Goal: Contribute content: Contribute content

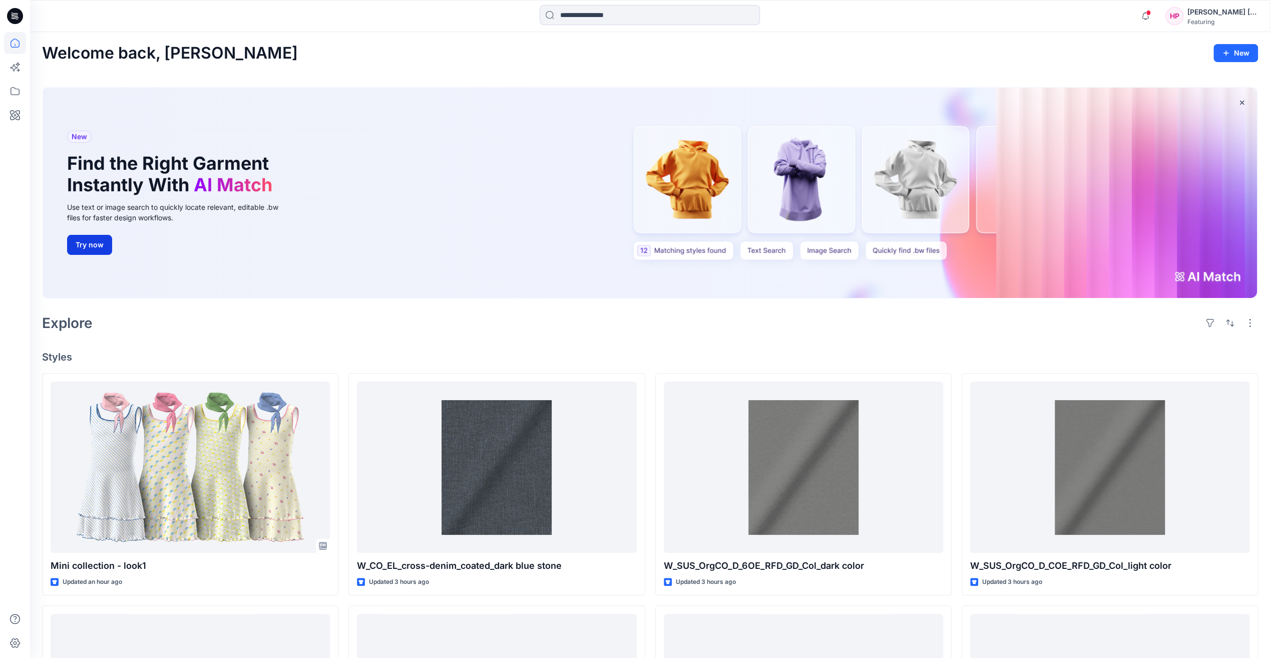
click at [100, 240] on button "Try now" at bounding box center [89, 245] width 45 height 20
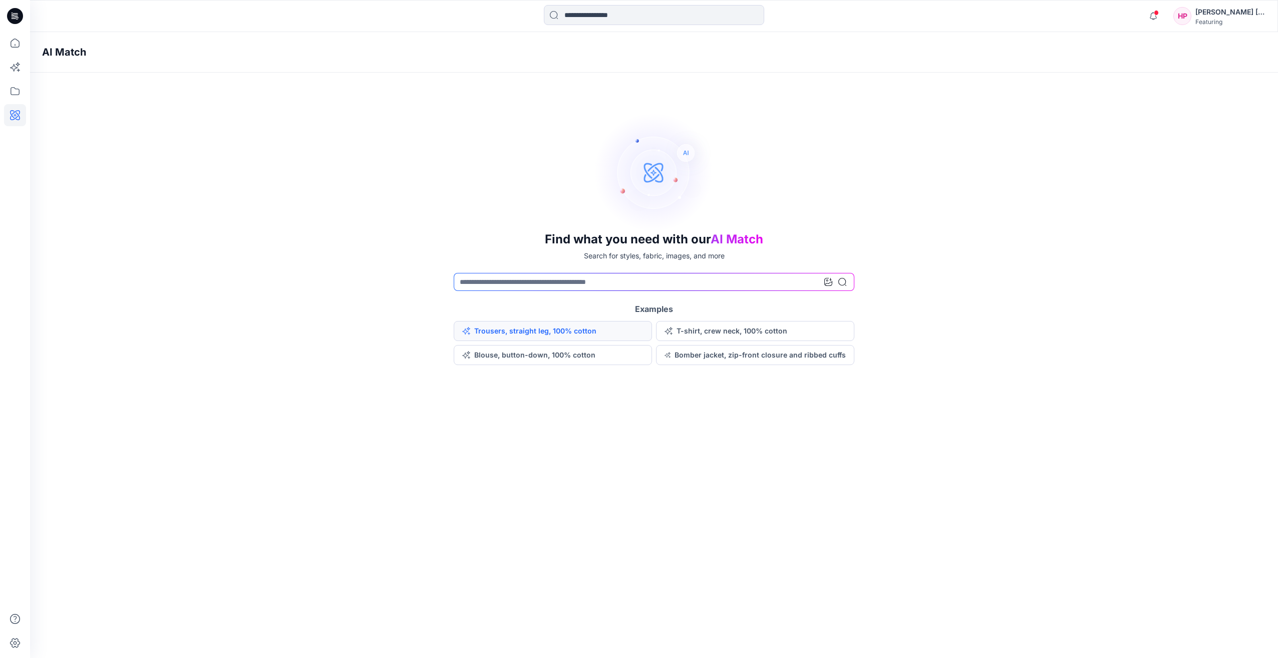
click at [529, 330] on button "Trousers, straight leg, 100% cotton" at bounding box center [553, 331] width 198 height 20
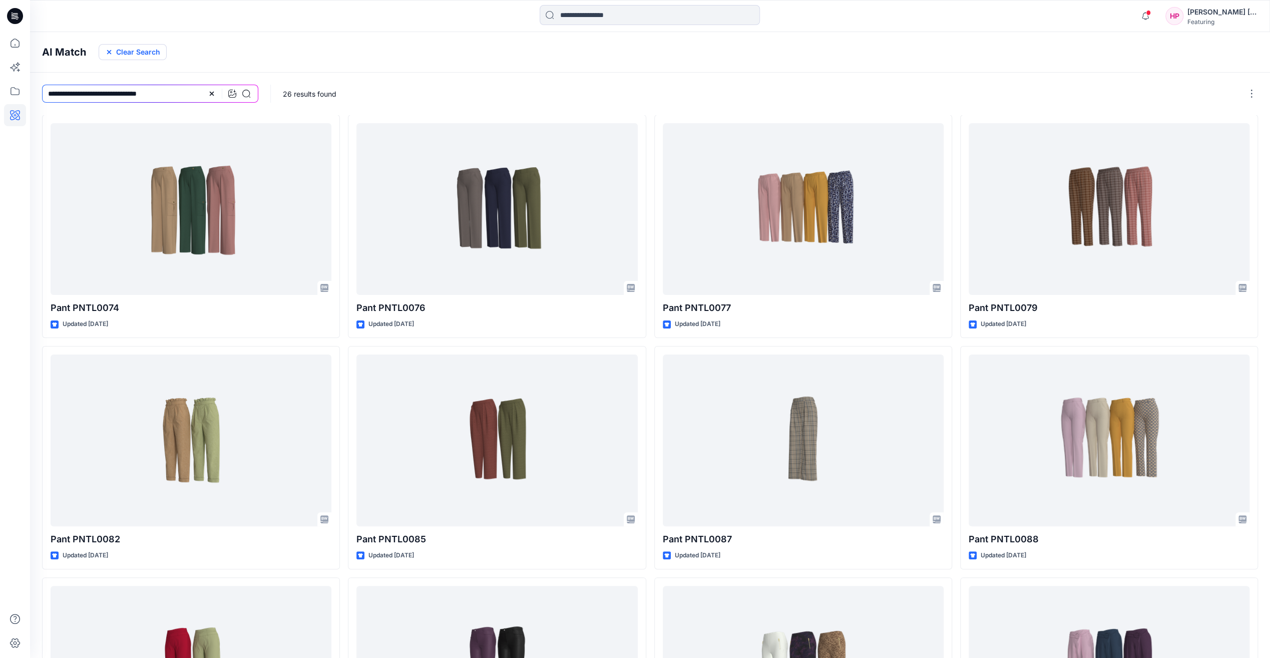
click at [135, 55] on button "Clear Search" at bounding box center [133, 52] width 68 height 16
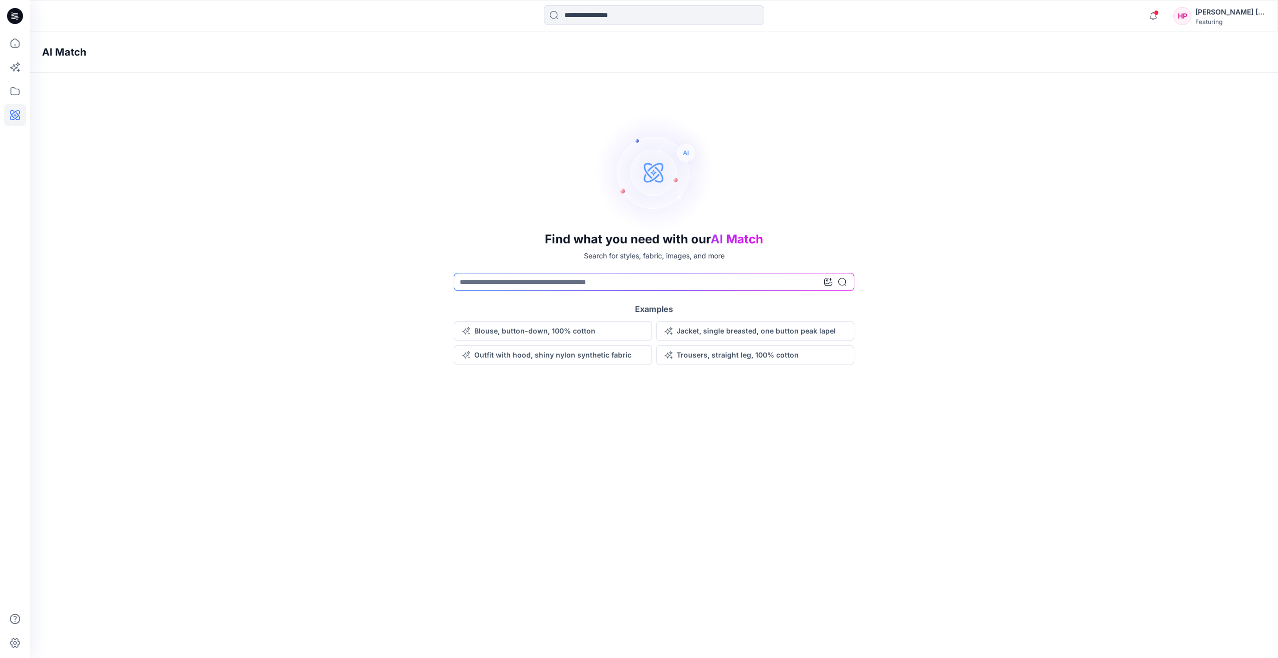
click at [732, 235] on span "AI Match" at bounding box center [736, 239] width 53 height 15
click at [790, 350] on button "Trousers, straight leg, 100% cotton" at bounding box center [755, 355] width 198 height 20
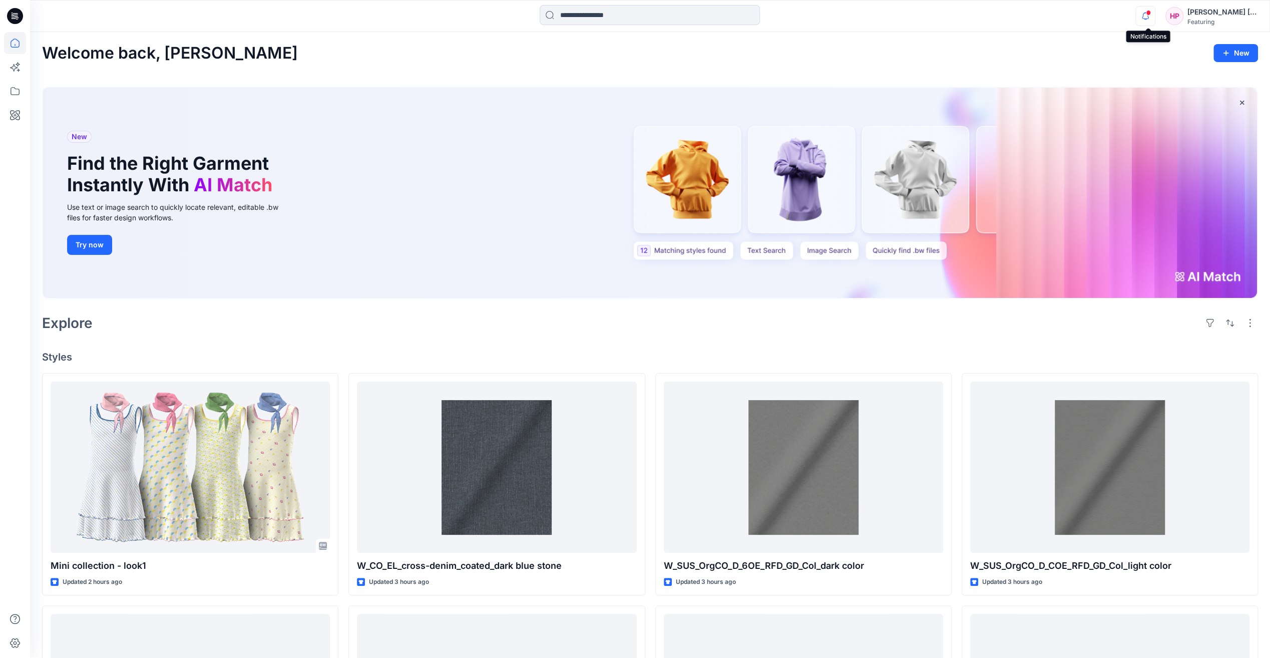
click at [1146, 19] on icon "button" at bounding box center [1145, 16] width 19 height 20
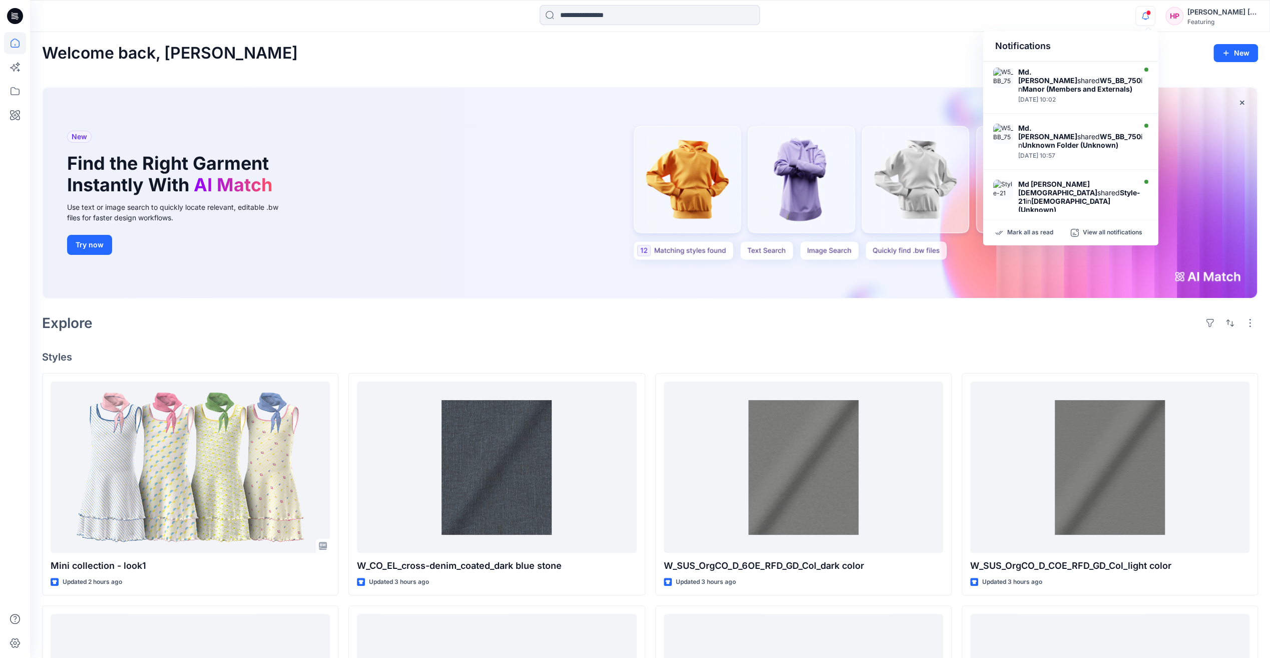
click at [279, 181] on div "New Find the Right Garment Instantly With AI Match Use text or image search to …" at bounding box center [179, 193] width 241 height 211
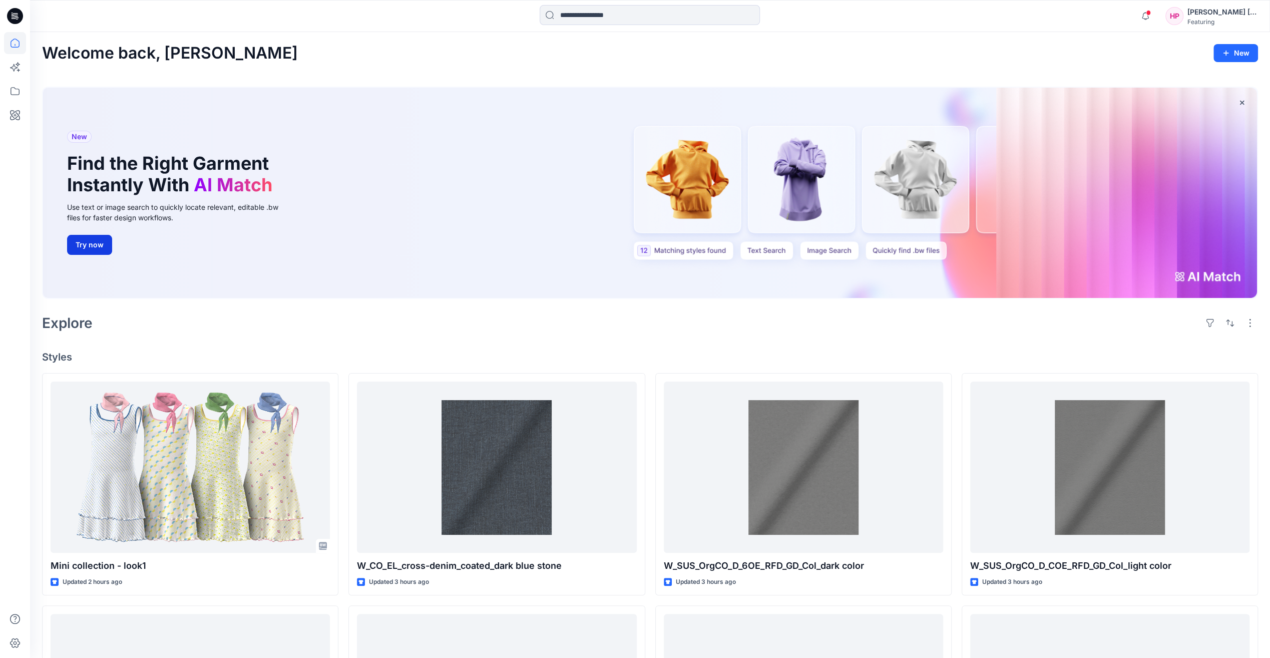
click at [98, 235] on button "Try now" at bounding box center [89, 245] width 45 height 20
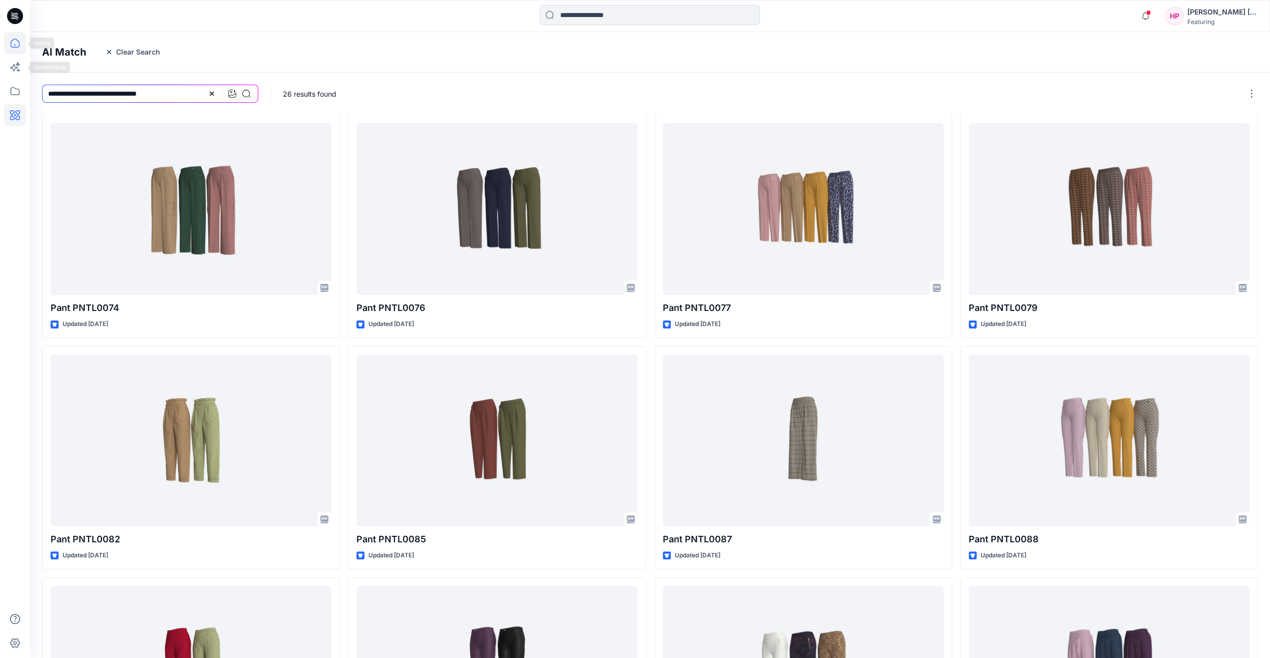
click at [18, 49] on icon at bounding box center [15, 43] width 22 height 22
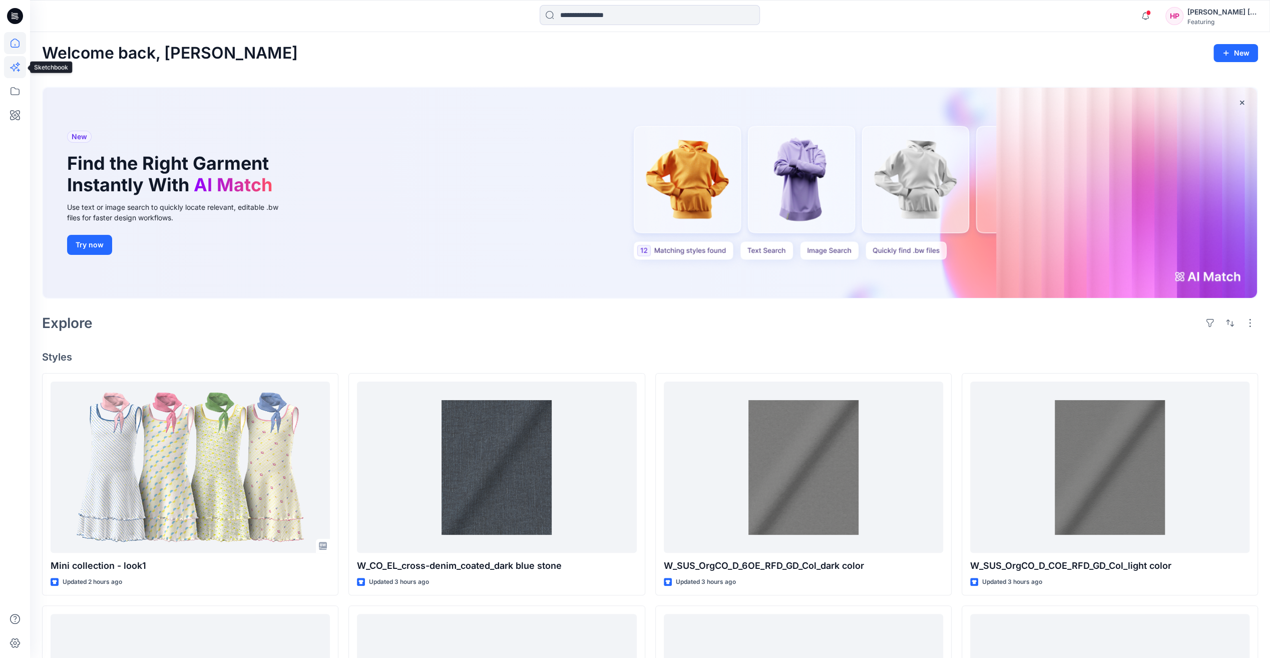
click at [18, 68] on icon at bounding box center [15, 67] width 22 height 22
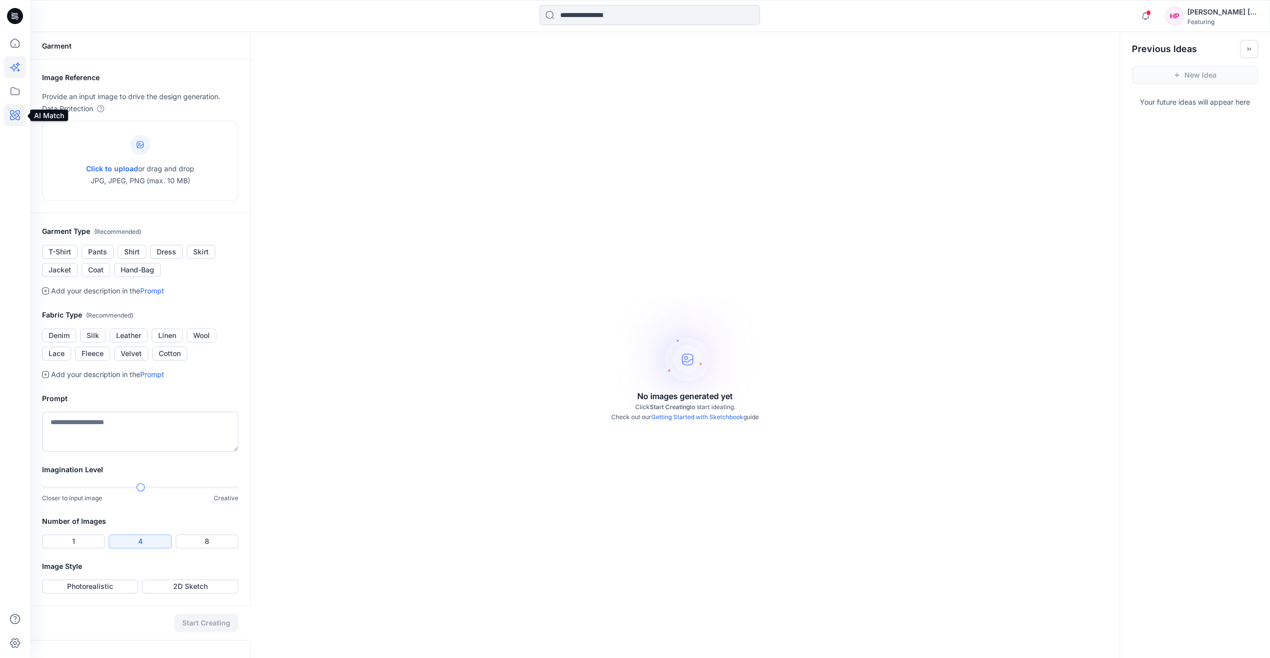
click at [16, 115] on icon at bounding box center [15, 115] width 3 height 3
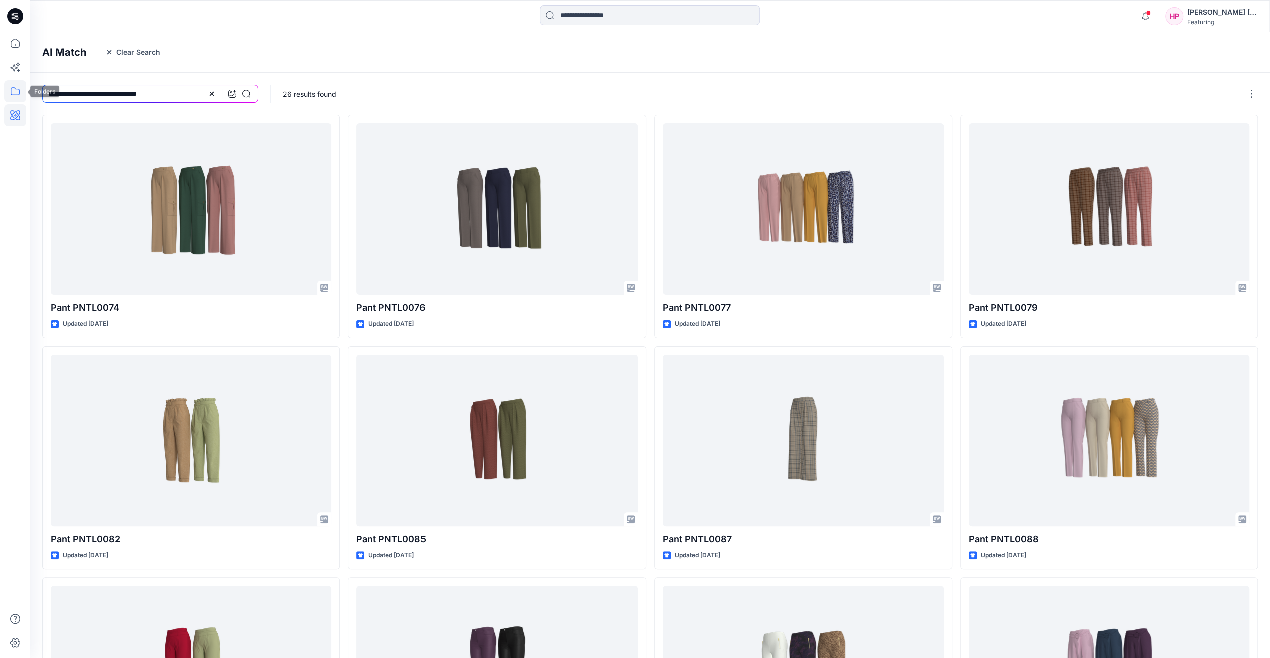
click at [19, 87] on icon at bounding box center [15, 91] width 22 height 22
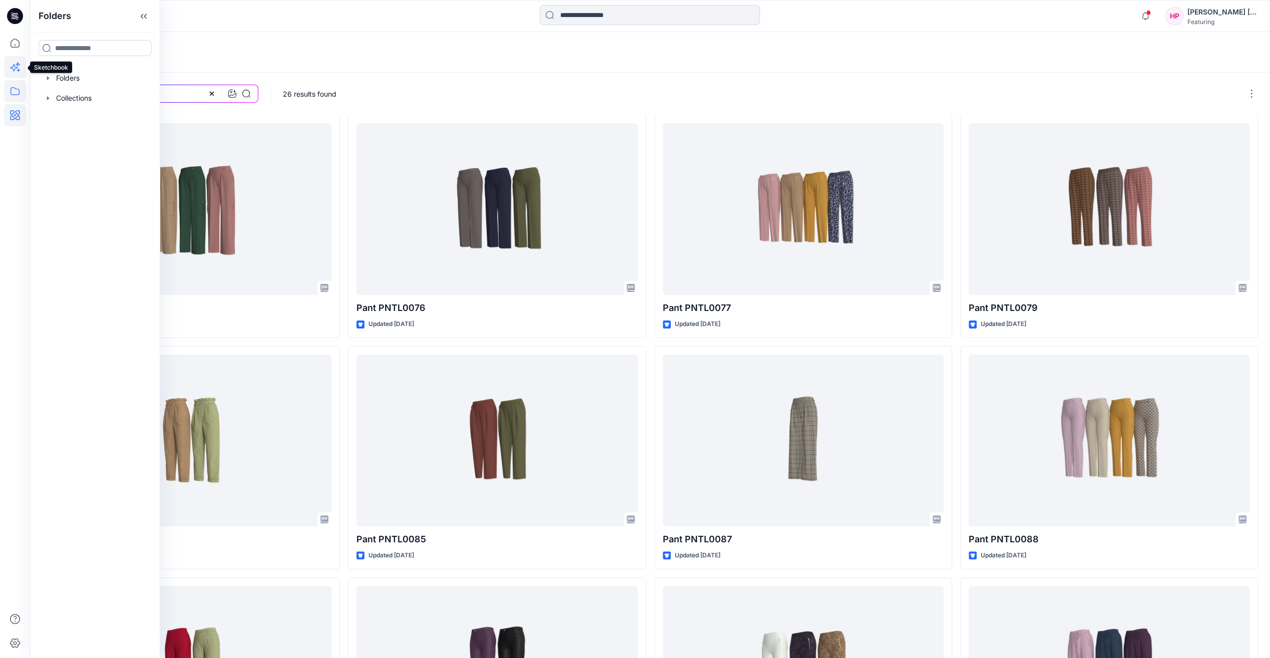
click at [19, 62] on icon at bounding box center [15, 67] width 22 height 22
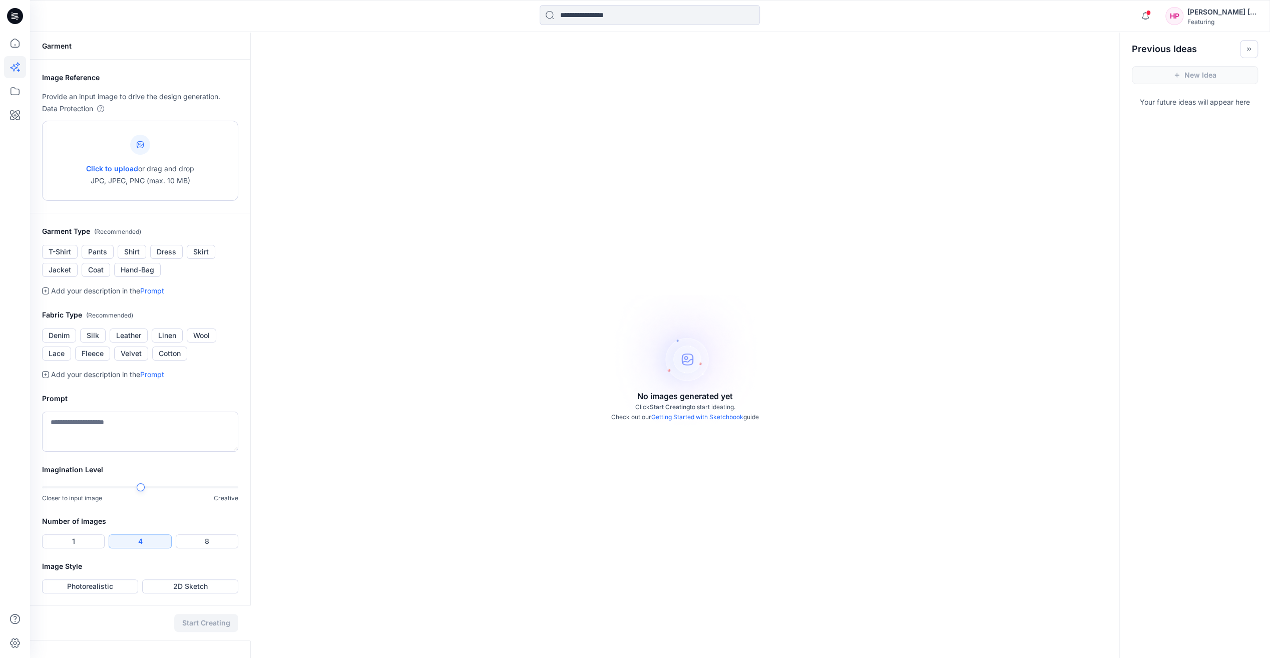
click at [143, 142] on icon at bounding box center [140, 144] width 7 height 7
type input "**********"
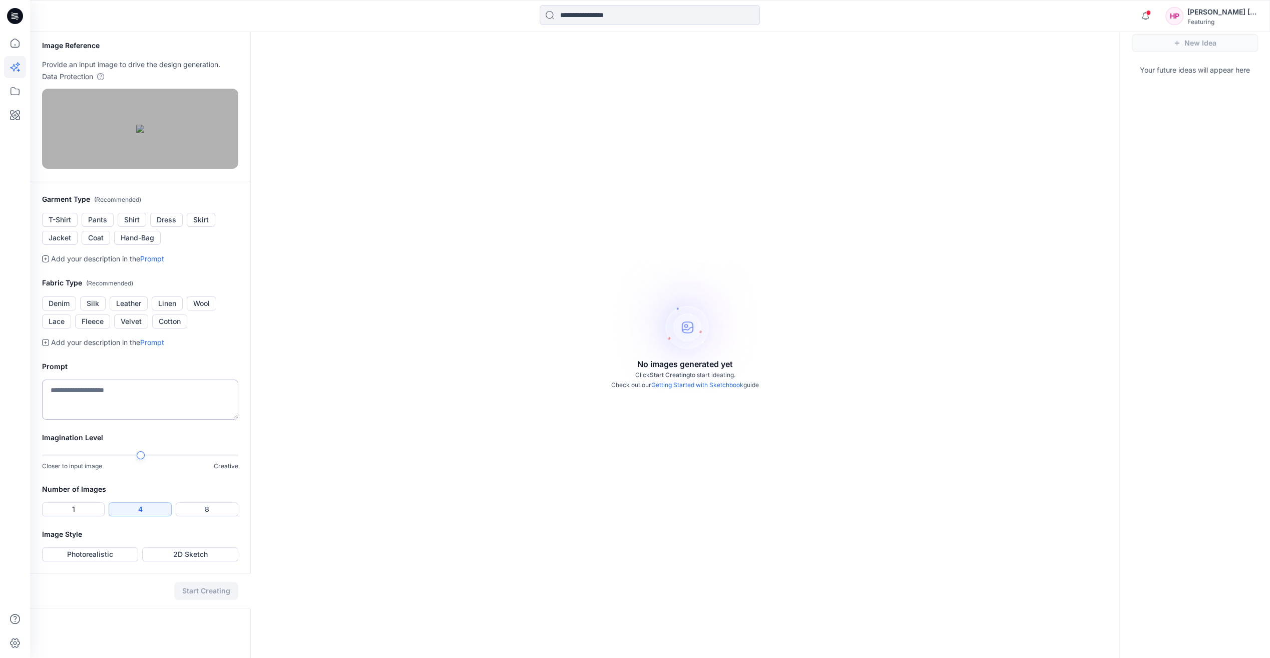
scroll to position [98, 0]
click at [76, 561] on button "Photorealistic" at bounding box center [90, 554] width 96 height 14
click at [219, 600] on button "Start Creating" at bounding box center [206, 591] width 64 height 18
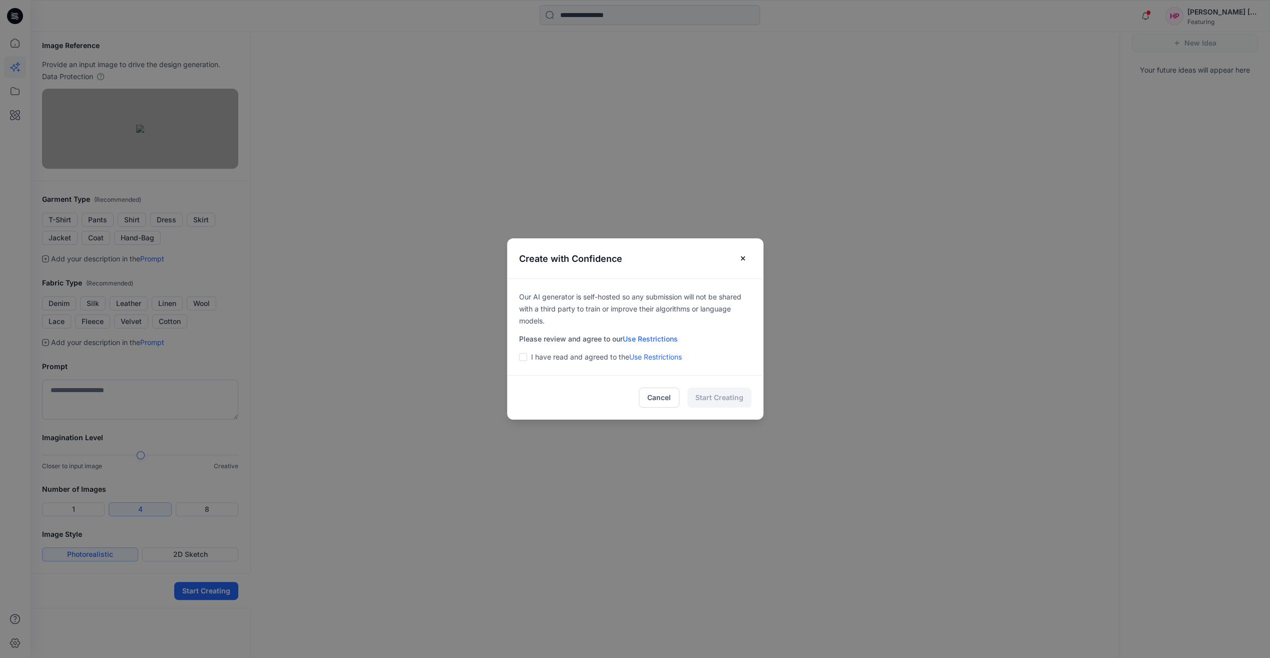
click at [567, 359] on p "I have read and agreed to the Use Restrictions" at bounding box center [606, 357] width 151 height 12
click at [526, 355] on span at bounding box center [523, 357] width 8 height 8
click at [711, 390] on button "Start Creating" at bounding box center [719, 397] width 64 height 20
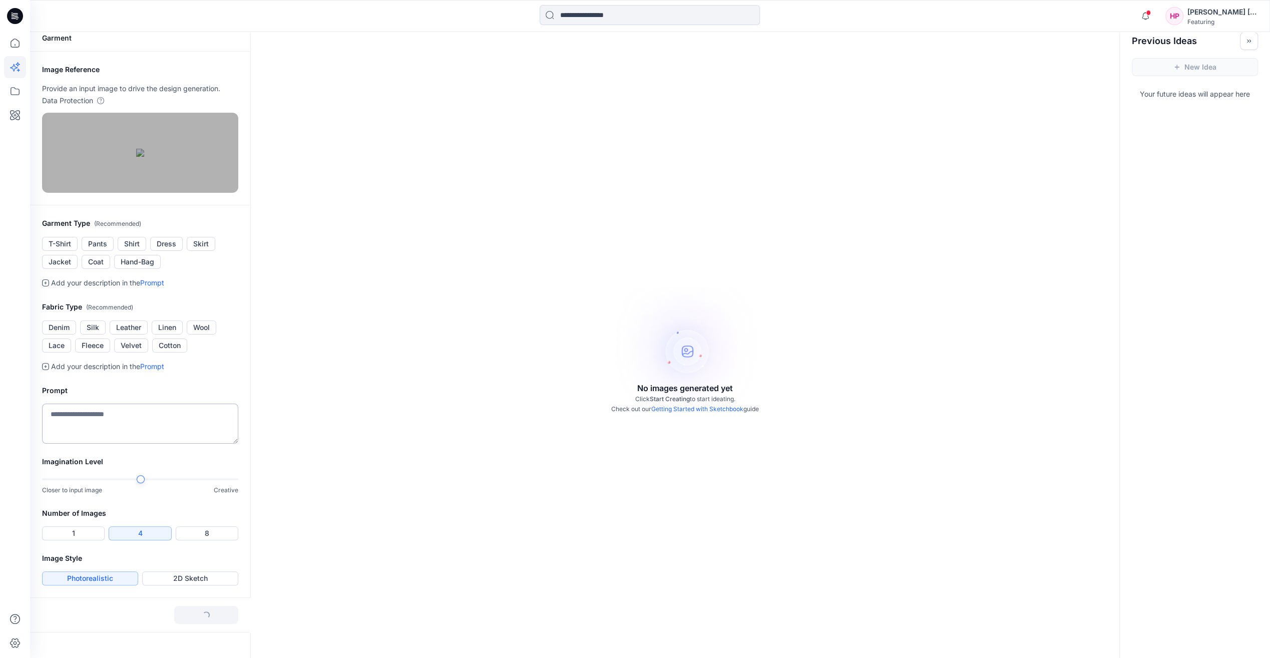
scroll to position [0, 0]
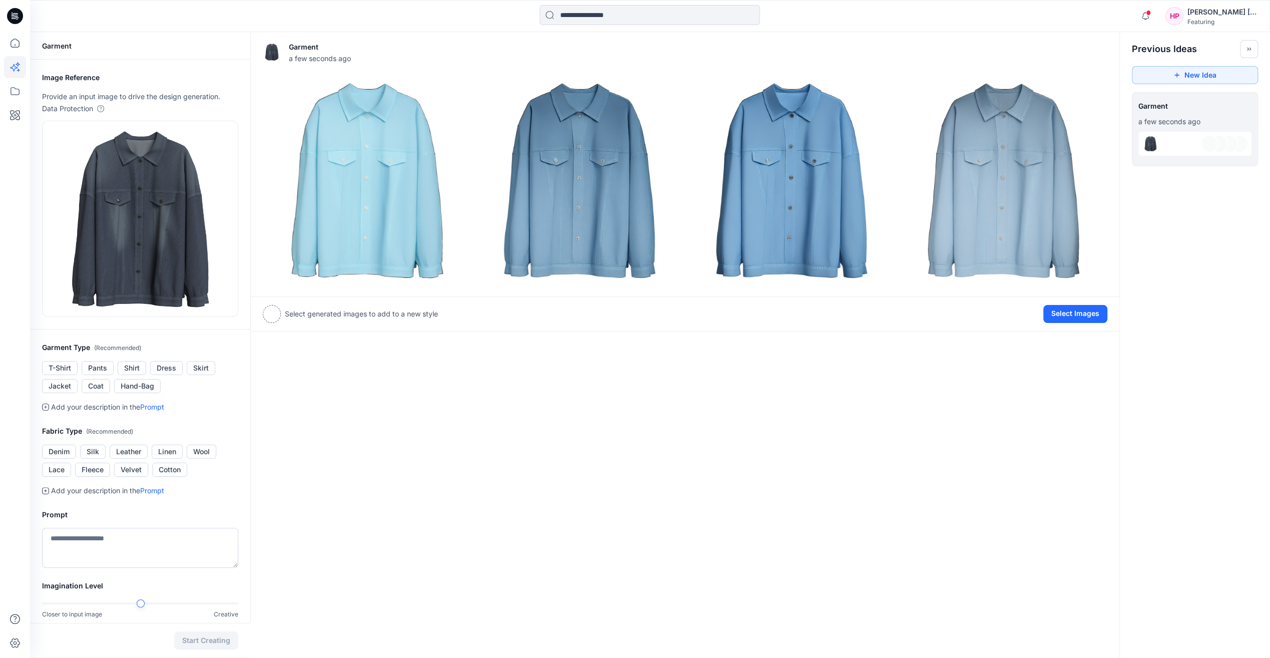
click at [265, 308] on div at bounding box center [272, 314] width 18 height 18
drag, startPoint x: 271, startPoint y: 314, endPoint x: 274, endPoint y: 307, distance: 7.2
click at [271, 314] on div at bounding box center [272, 314] width 18 height 18
click at [319, 247] on img at bounding box center [366, 180] width 207 height 207
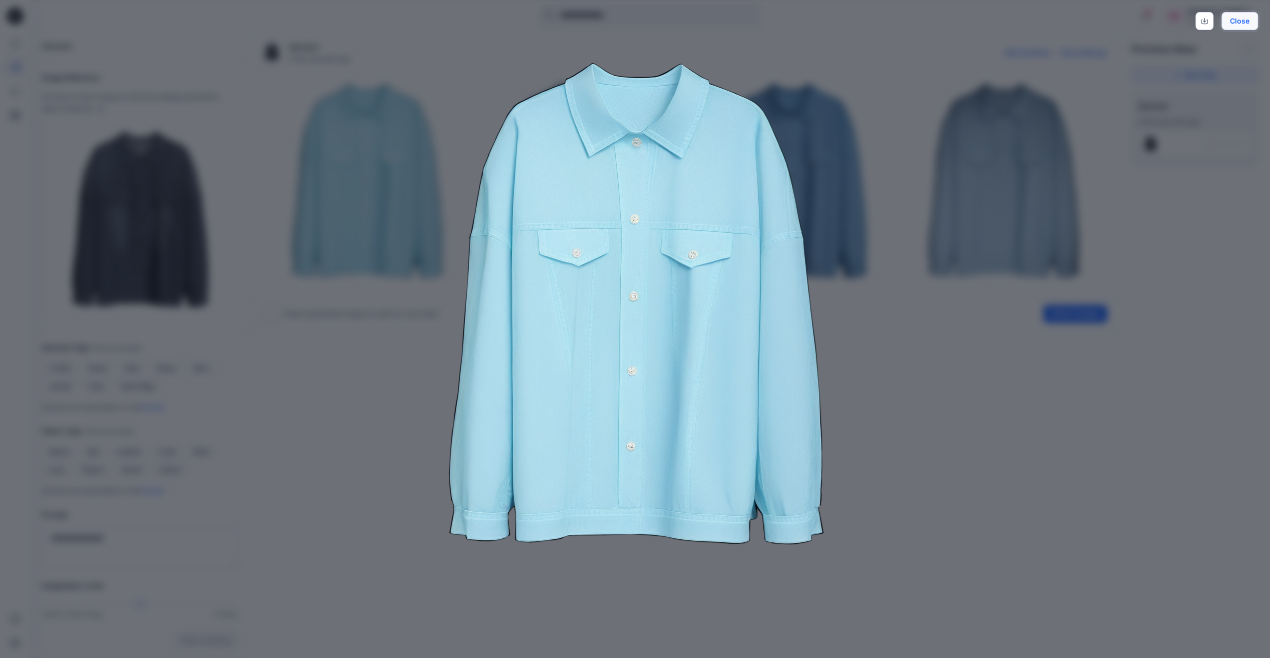
click at [1254, 18] on button "Close" at bounding box center [1240, 21] width 37 height 18
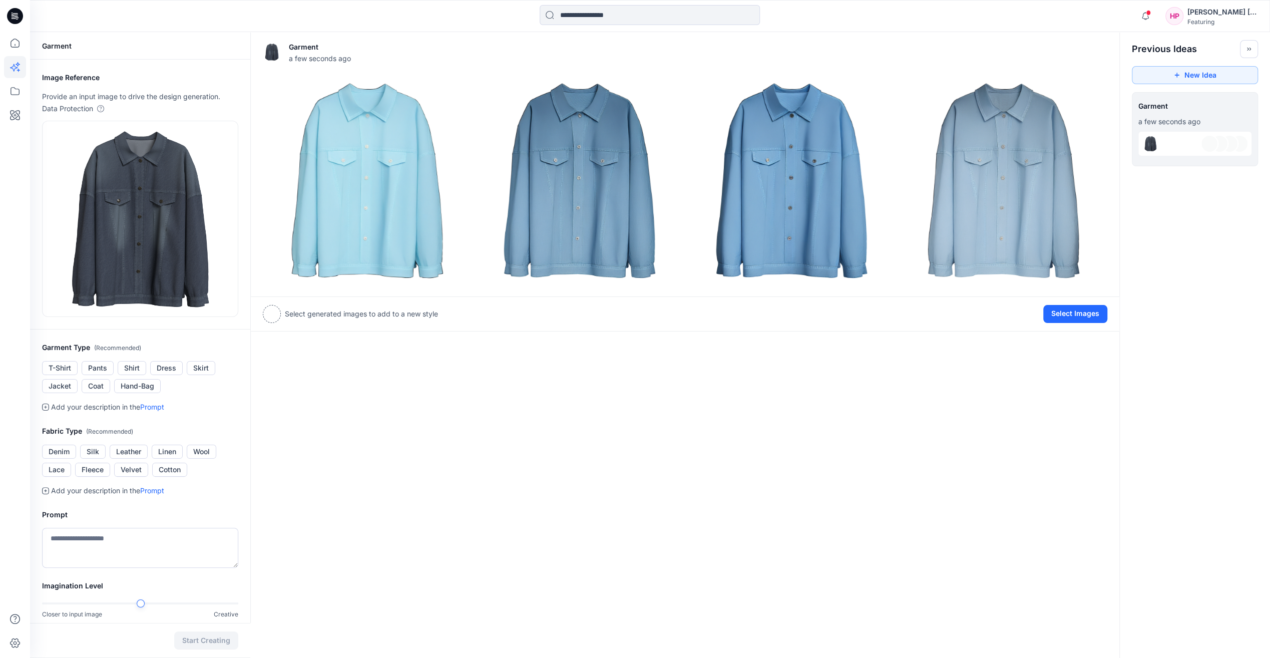
click at [275, 319] on div at bounding box center [272, 314] width 18 height 18
click at [346, 306] on div "Select generated images to add to a new style" at bounding box center [350, 314] width 175 height 18
click at [1102, 311] on button "Select Images" at bounding box center [1075, 314] width 64 height 18
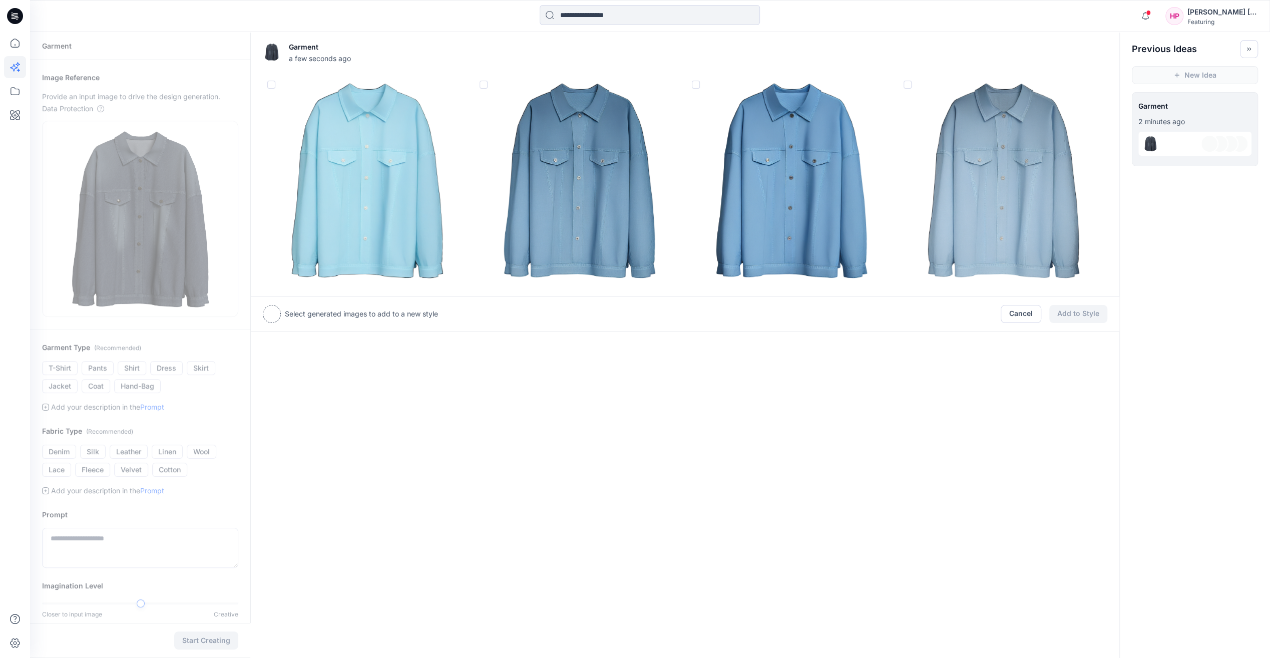
click at [1102, 311] on div "Cancel Add to Style" at bounding box center [1054, 314] width 107 height 18
click at [1037, 317] on button "Cancel" at bounding box center [1021, 314] width 41 height 18
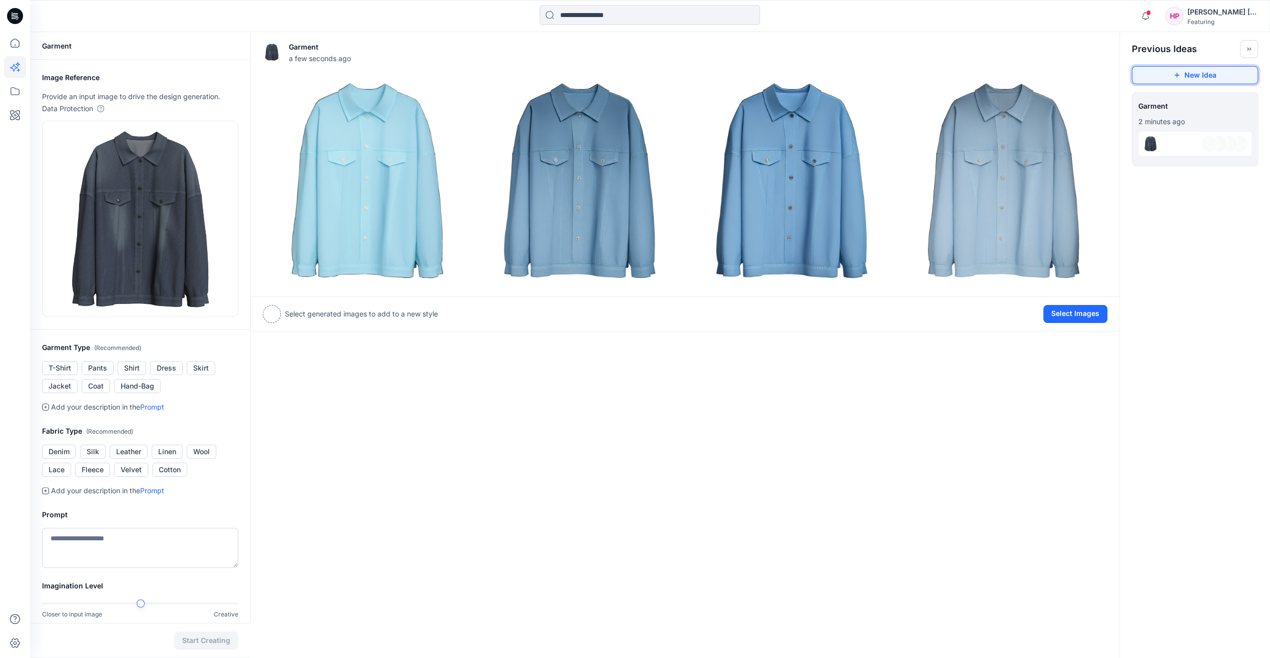
click at [1159, 76] on button "New Idea" at bounding box center [1195, 75] width 126 height 18
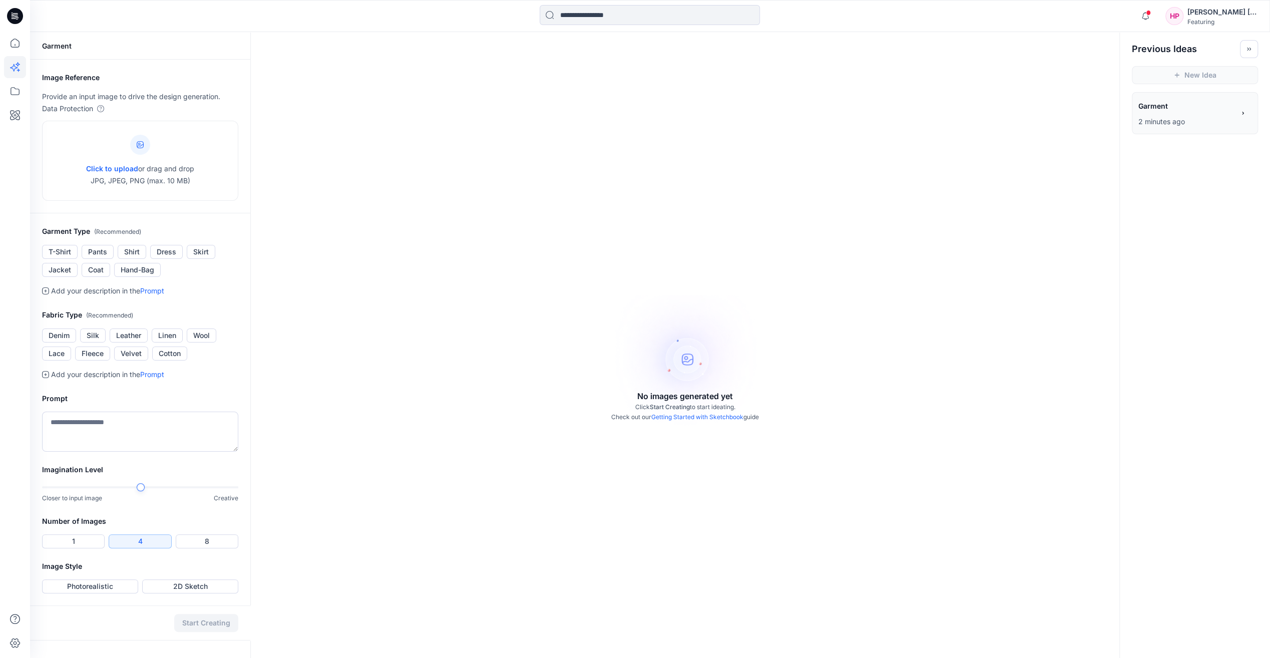
click at [1172, 121] on p "2 minutes ago" at bounding box center [1186, 122] width 96 height 12
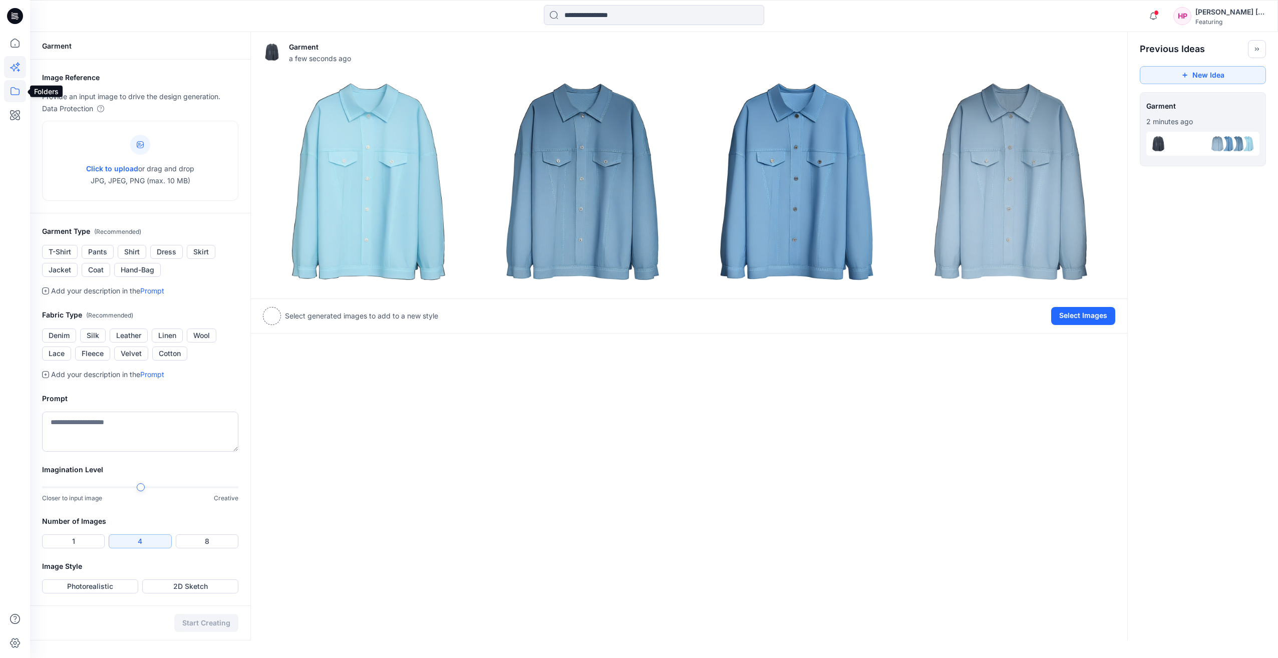
click at [22, 95] on icon at bounding box center [15, 91] width 22 height 22
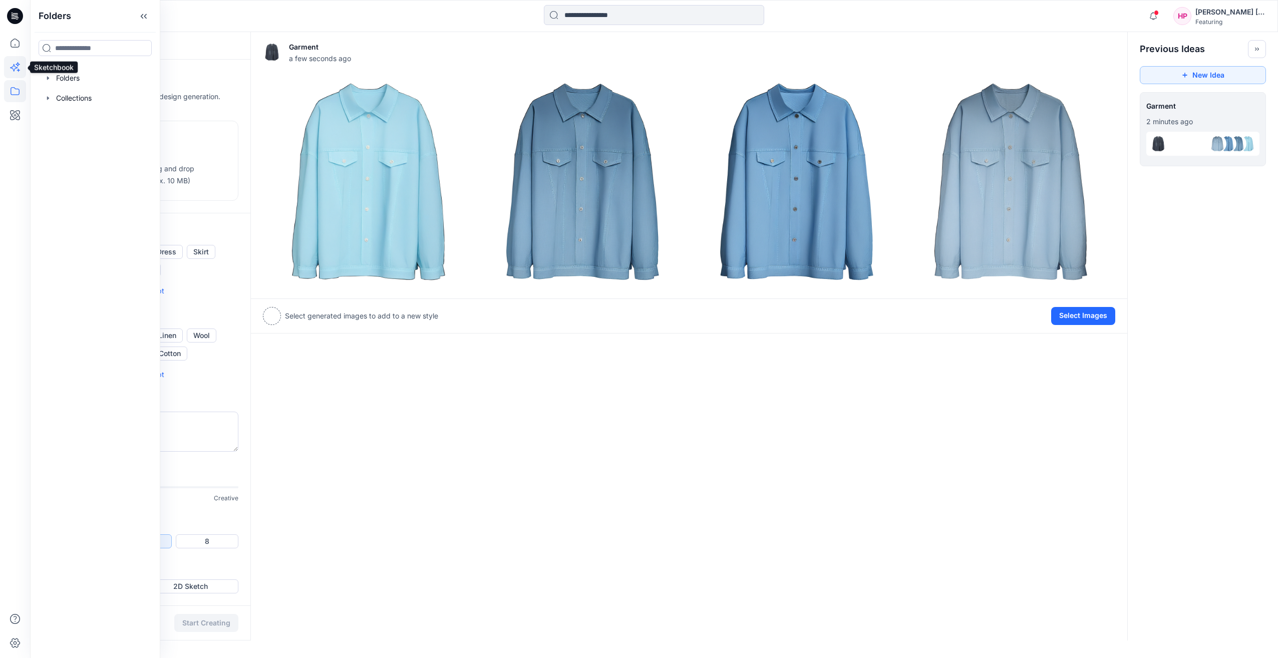
click at [19, 72] on icon at bounding box center [15, 67] width 22 height 22
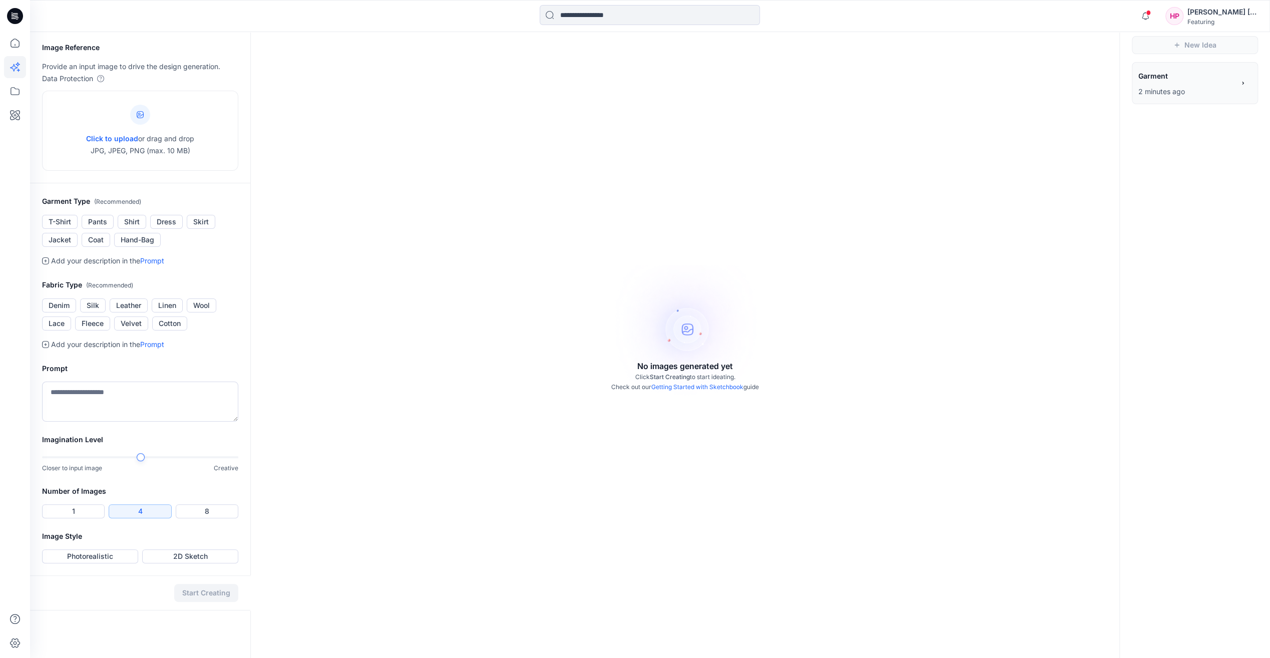
scroll to position [32, 0]
click at [158, 124] on div "Click to upload or drag and drop JPG, JPEG, PNG (max. 10 MB)" at bounding box center [140, 129] width 108 height 76
type input "**********"
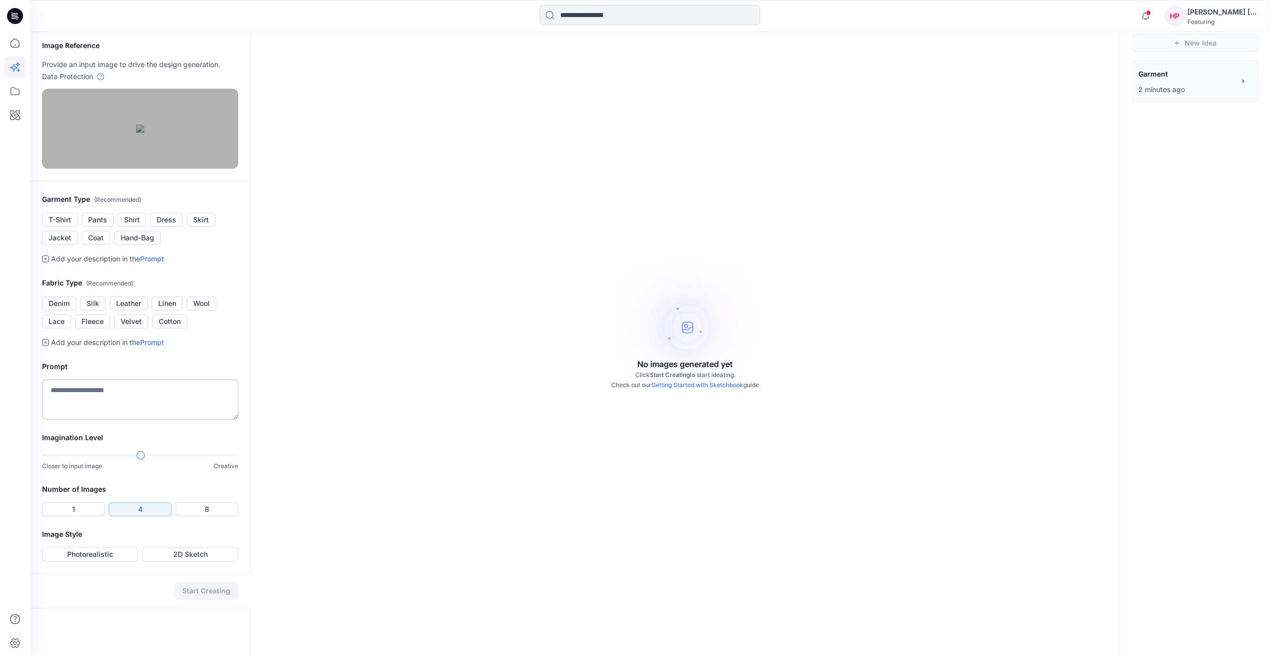
scroll to position [98, 0]
click at [206, 561] on button "2D Sketch" at bounding box center [190, 554] width 96 height 14
click at [215, 600] on button "Start Creating" at bounding box center [206, 591] width 64 height 18
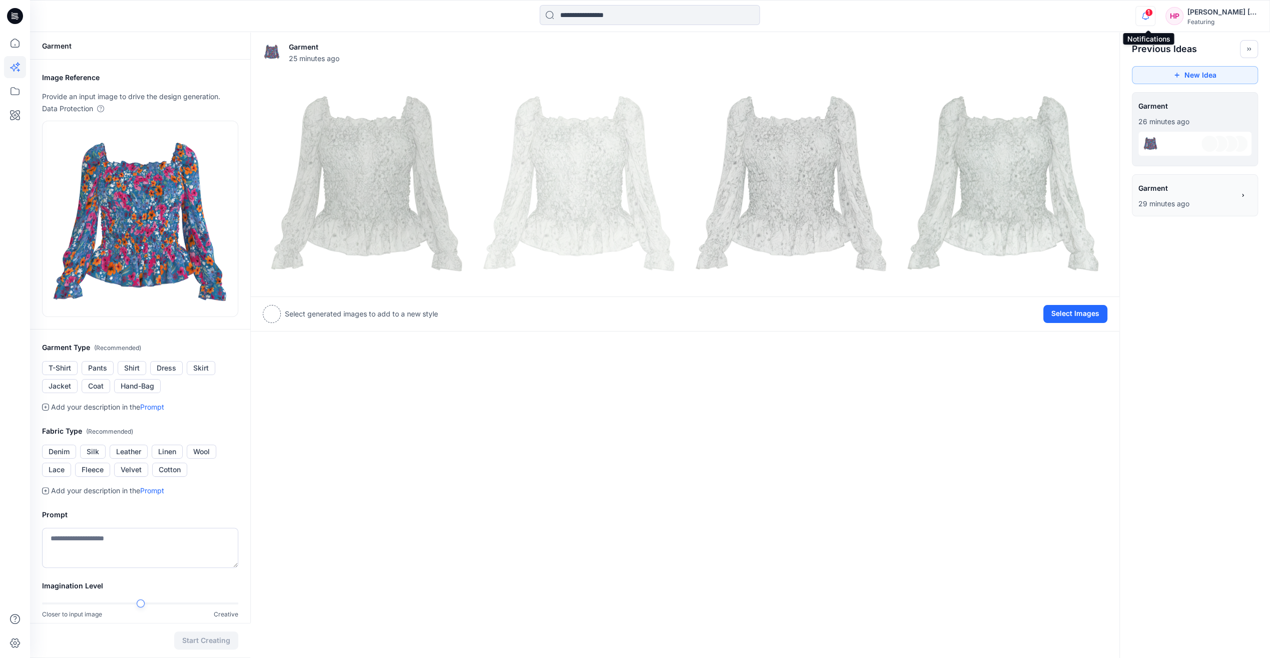
click at [1149, 17] on icon "button" at bounding box center [1145, 16] width 7 height 7
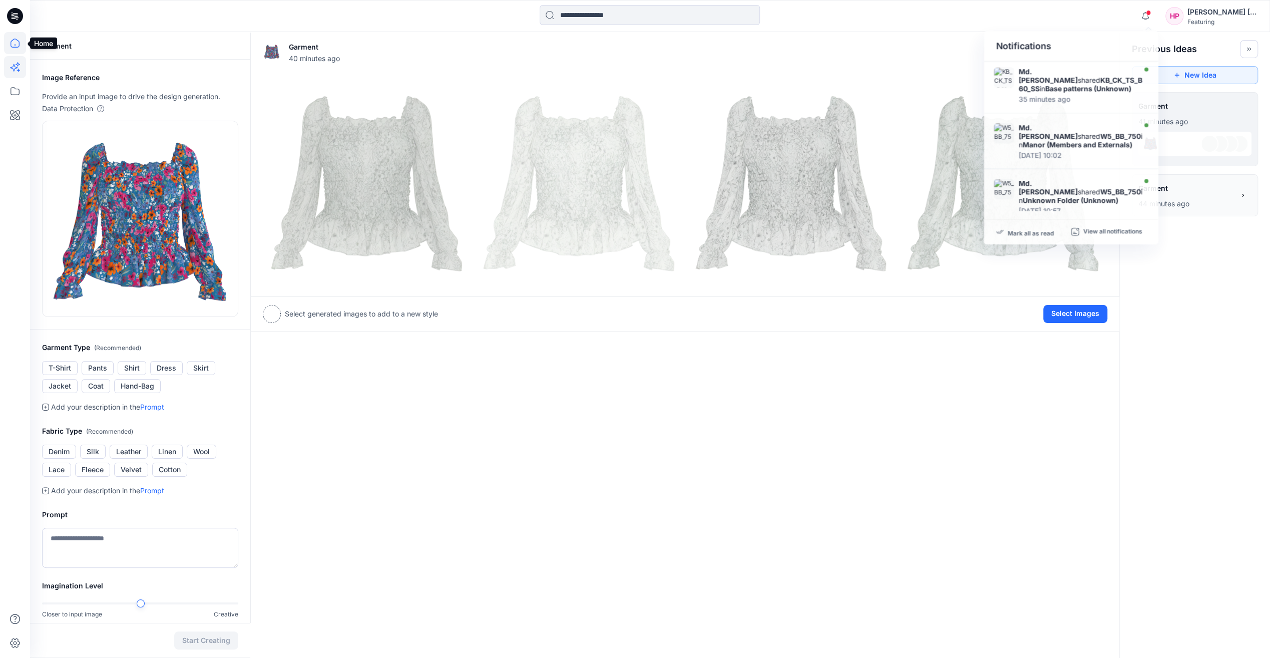
click at [18, 47] on icon at bounding box center [15, 43] width 22 height 22
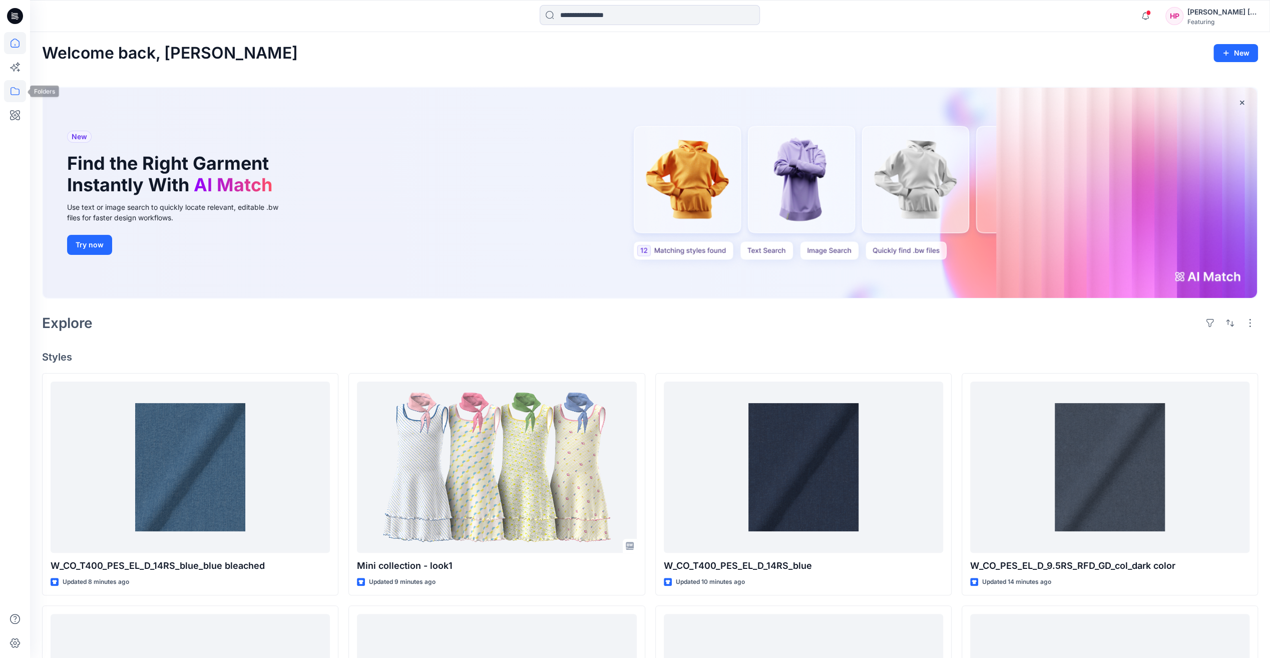
click at [14, 93] on icon at bounding box center [15, 91] width 22 height 22
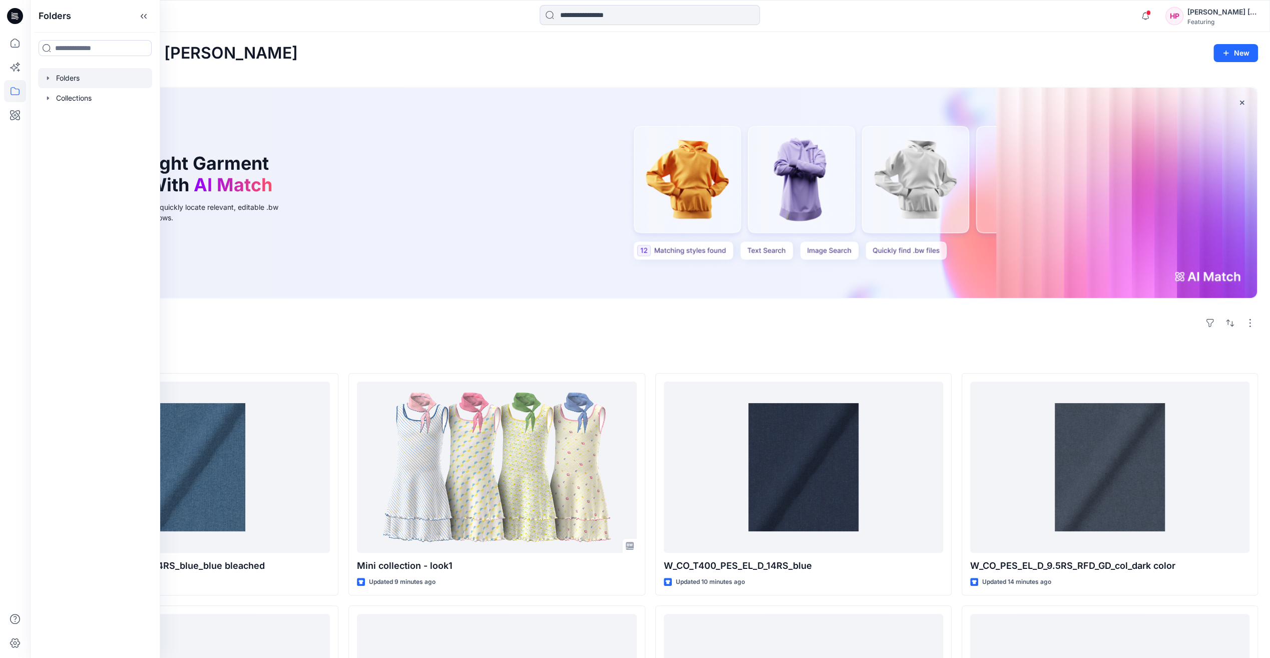
click at [61, 77] on div at bounding box center [95, 78] width 114 height 20
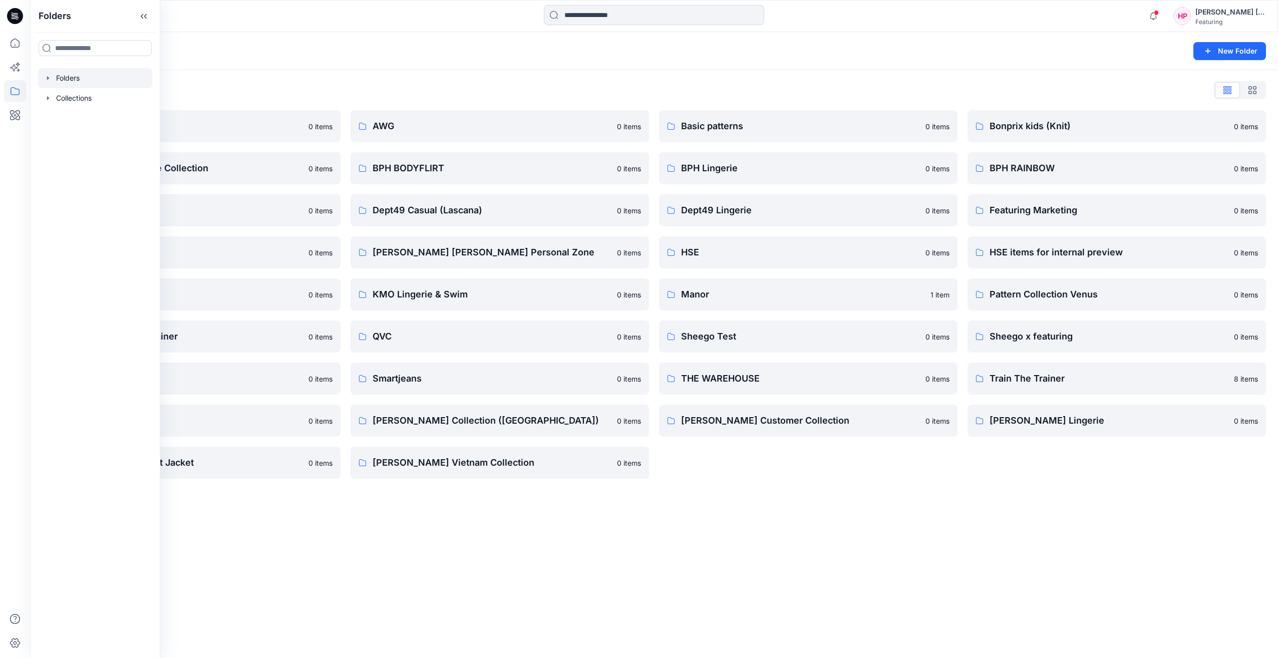
click at [387, 82] on div "Folders List 3D Knit asset 0 items Bonprix SS24 Lingerie Collection 0 items Den…" at bounding box center [654, 280] width 1248 height 421
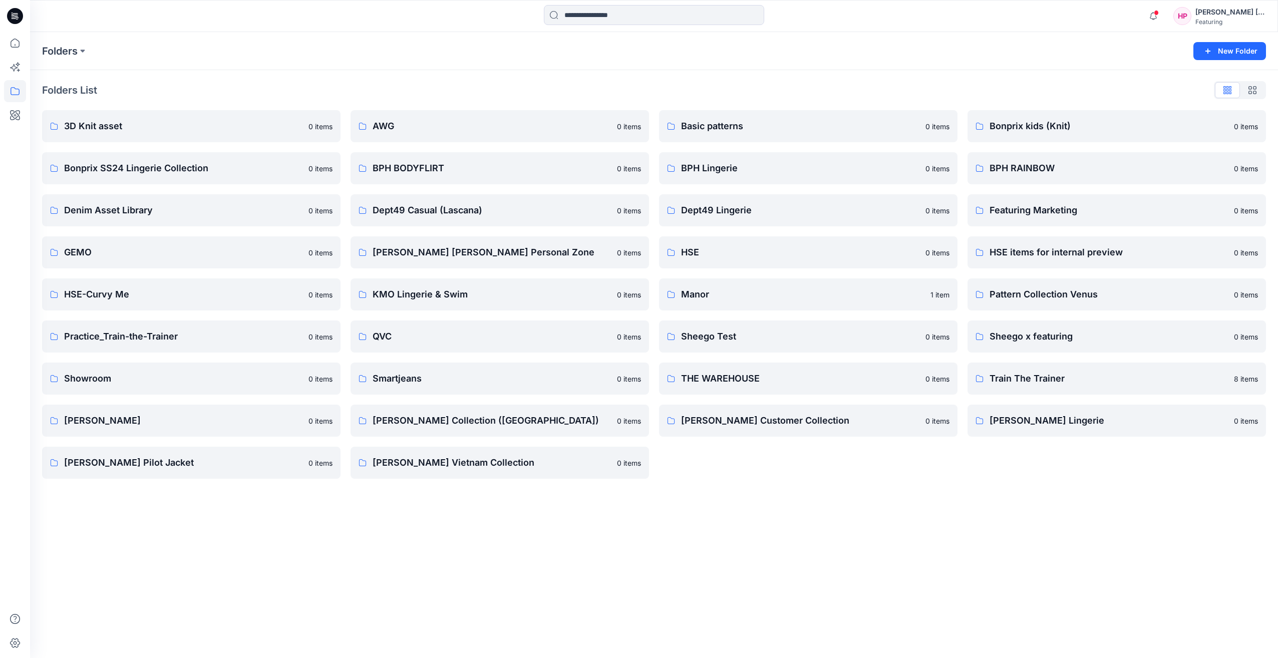
click at [1221, 18] on div "Featuring" at bounding box center [1230, 22] width 70 height 8
click at [1222, 10] on div "[PERSON_NAME] [PERSON_NAME]" at bounding box center [1230, 12] width 70 height 12
click at [18, 44] on icon at bounding box center [15, 43] width 22 height 22
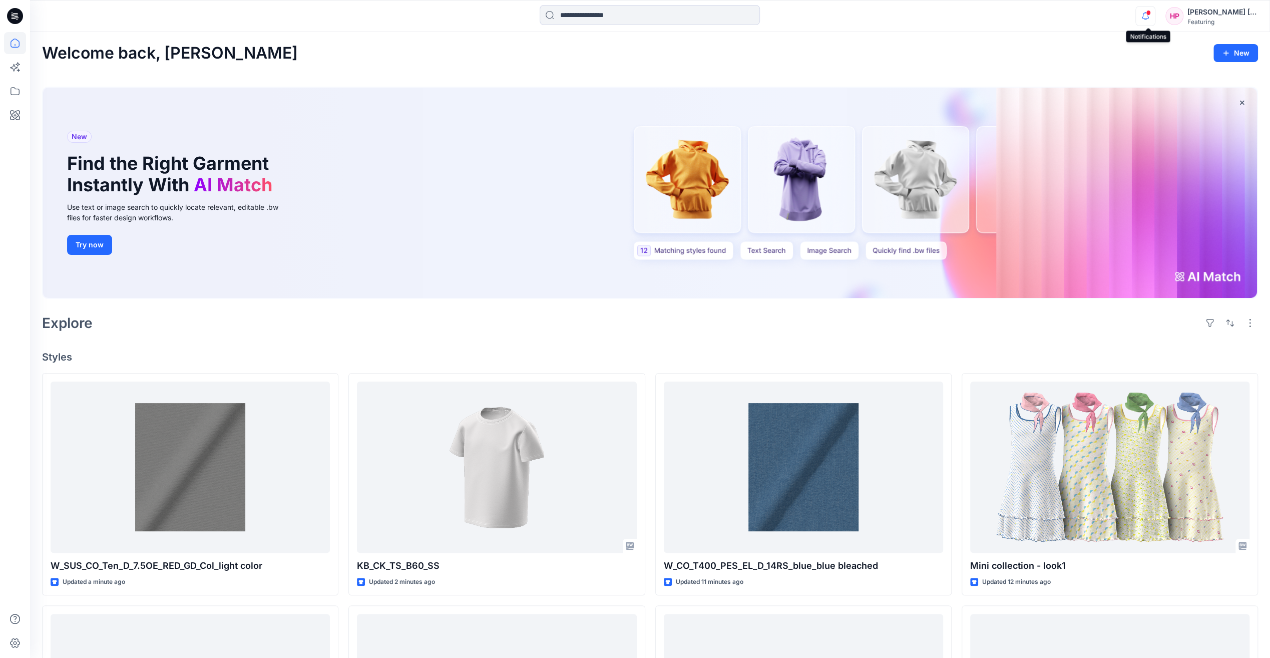
click at [1150, 18] on icon "button" at bounding box center [1145, 16] width 19 height 20
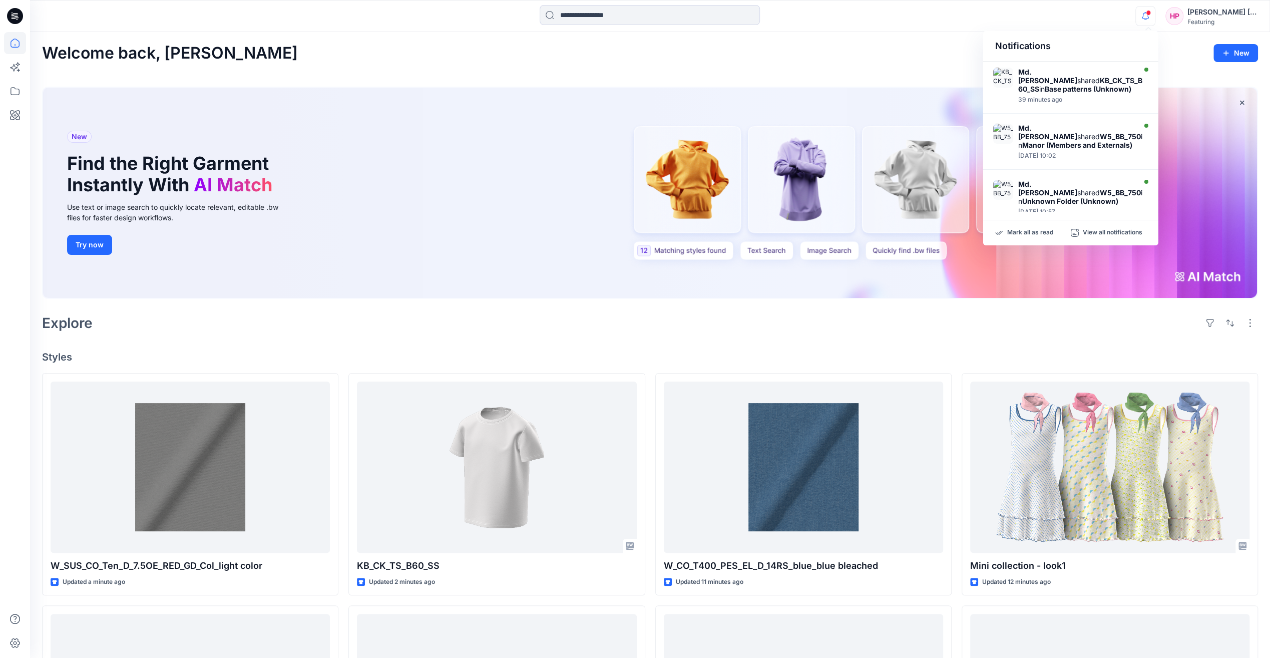
click at [1209, 13] on div "[PERSON_NAME] [PERSON_NAME]" at bounding box center [1223, 12] width 70 height 12
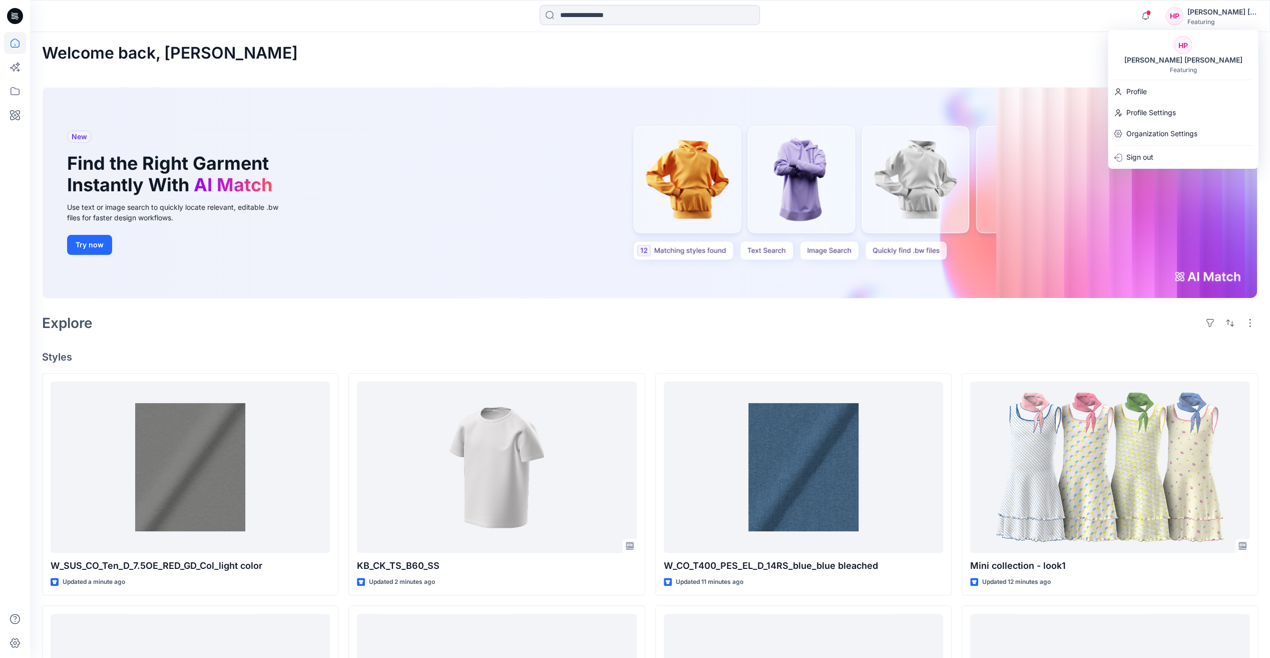
click at [1189, 41] on div "HP" at bounding box center [1183, 45] width 18 height 18
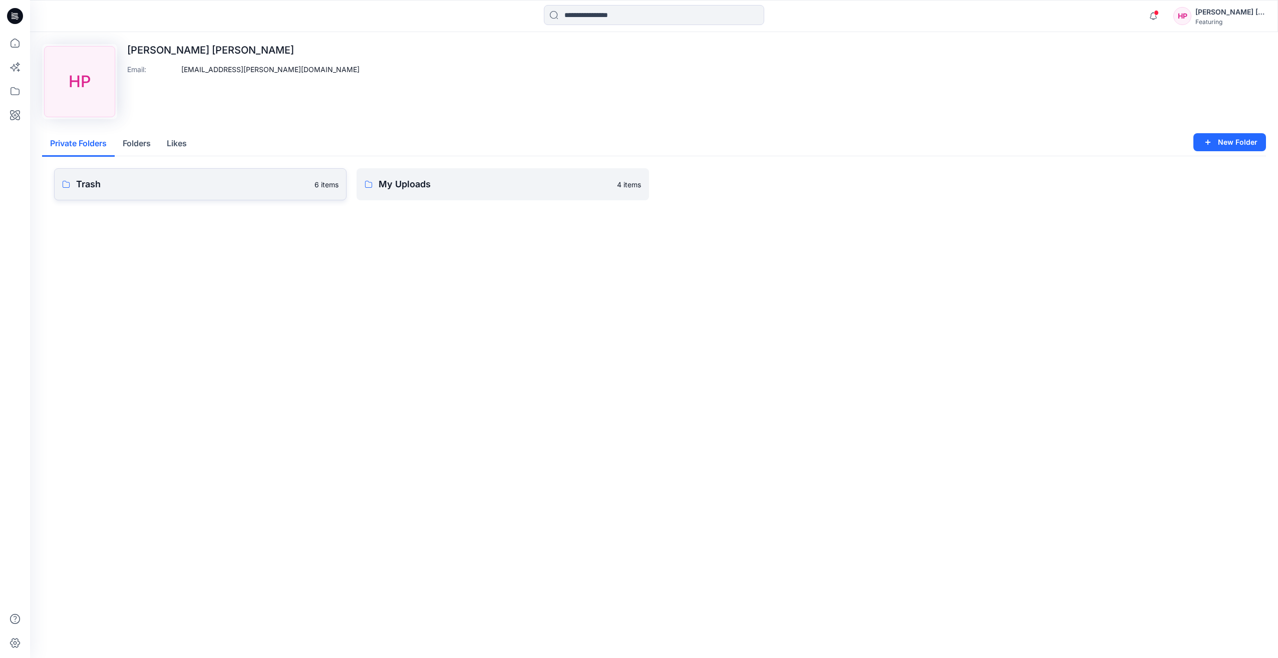
click at [282, 188] on p "Trash" at bounding box center [192, 184] width 232 height 14
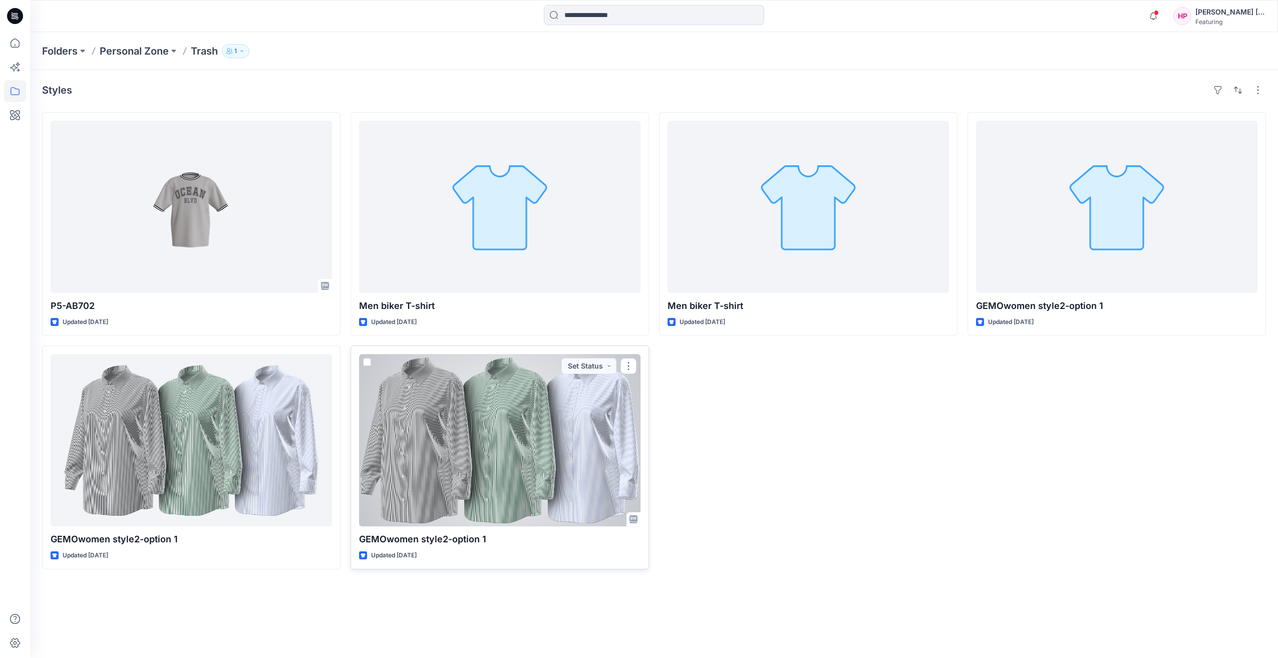
click at [530, 450] on div at bounding box center [499, 440] width 281 height 172
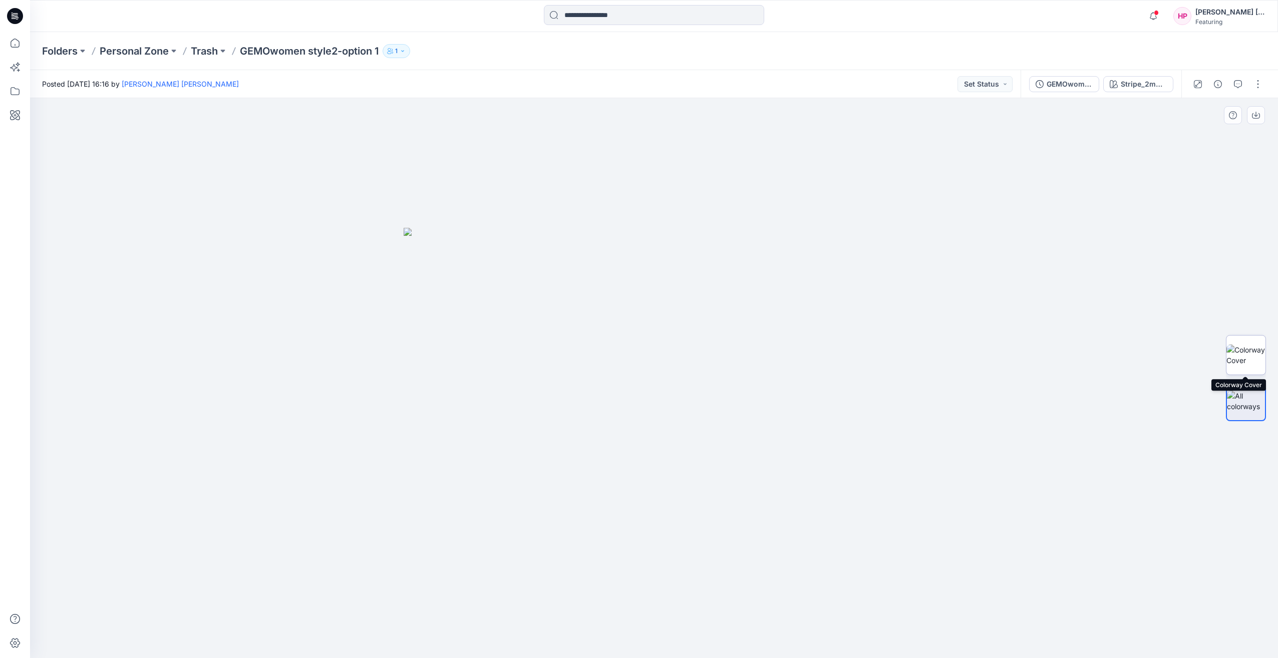
click at [1247, 346] on img at bounding box center [1245, 354] width 39 height 21
click at [291, 225] on div at bounding box center [654, 378] width 1248 height 560
